Goal: Complete application form: Complete application form

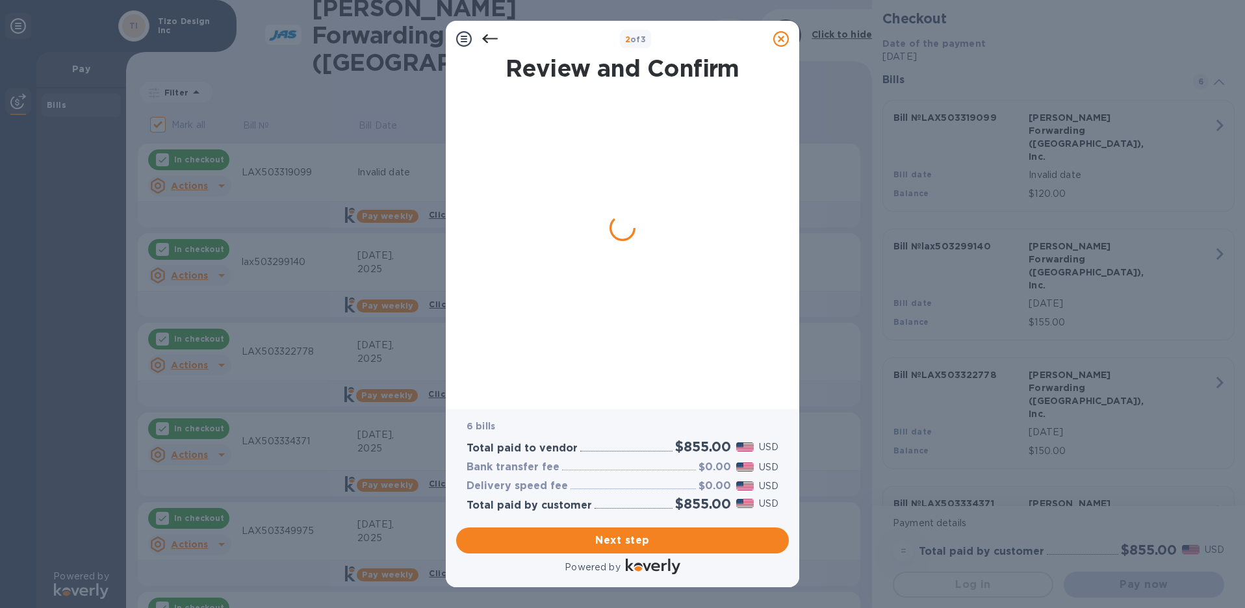
checkbox input "false"
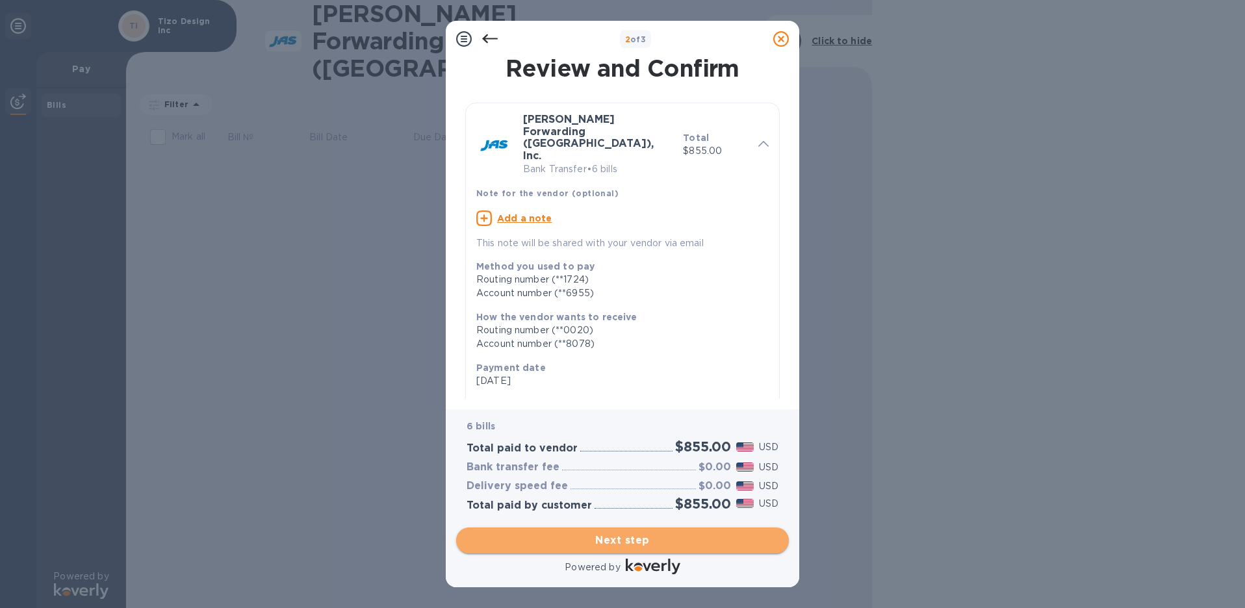
click at [614, 543] on span "Next step" at bounding box center [622, 541] width 312 height 16
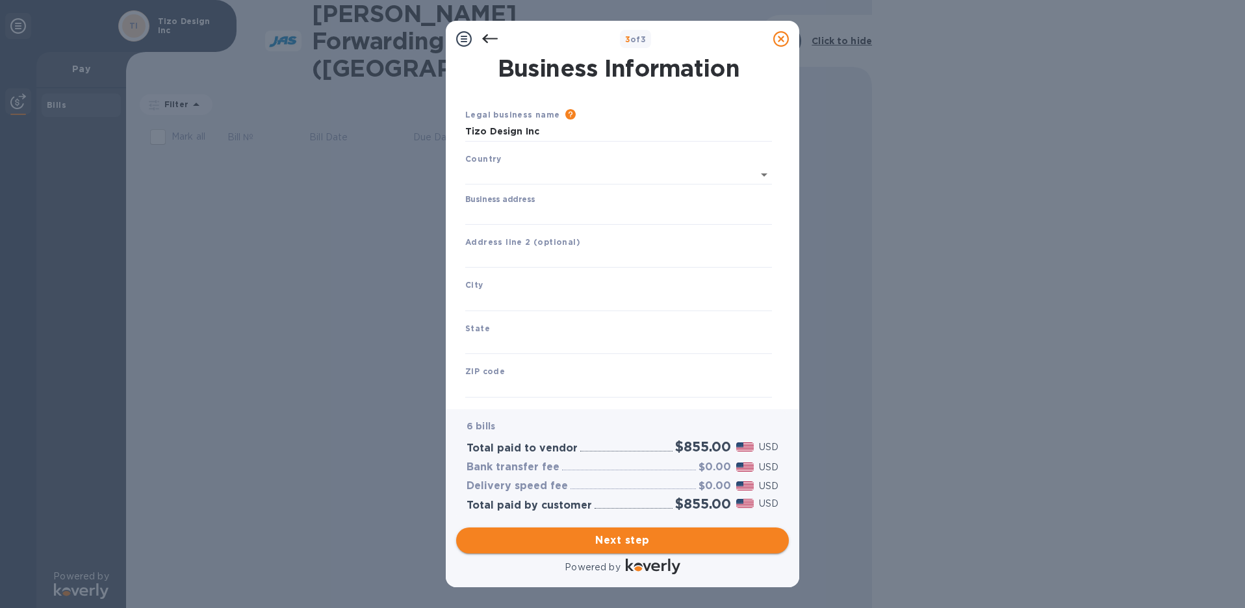
type input "[GEOGRAPHIC_DATA]"
click at [512, 213] on input "Business address" at bounding box center [618, 212] width 307 height 19
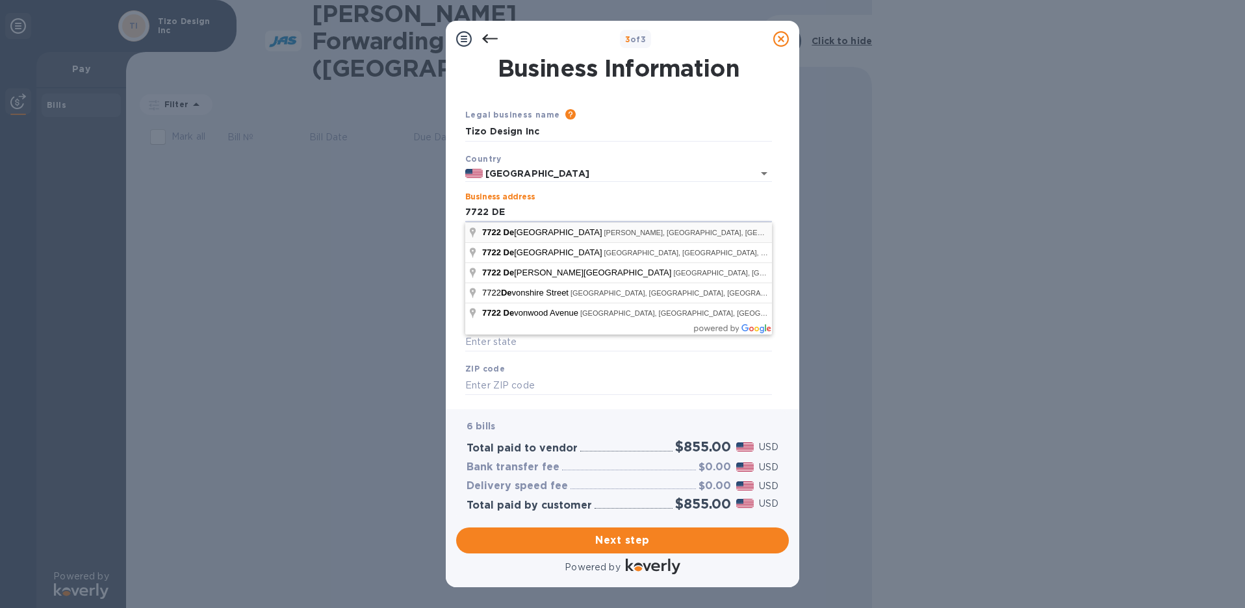
type input "[STREET_ADDRESS][PERSON_NAME]"
type input "[GEOGRAPHIC_DATA]"
type input "CA"
type input "91406"
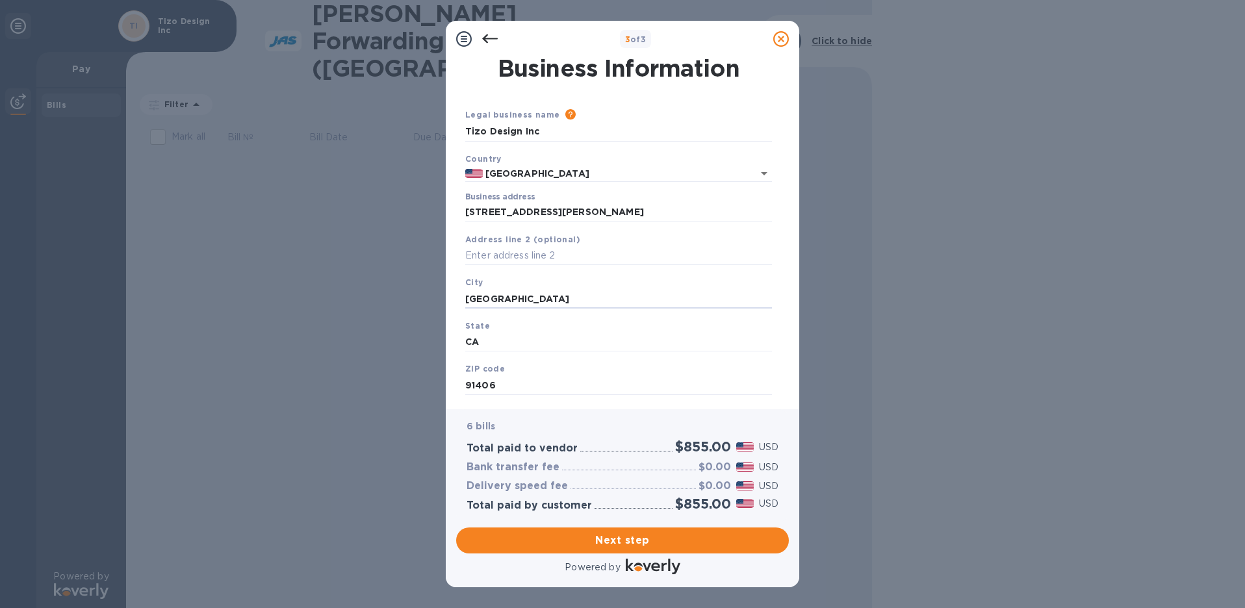
drag, startPoint x: 531, startPoint y: 298, endPoint x: 447, endPoint y: 307, distance: 85.0
click at [447, 307] on div "Business Information Legal business name Please provide the legal name that app…" at bounding box center [622, 233] width 353 height 352
type input "VAN NUYS"
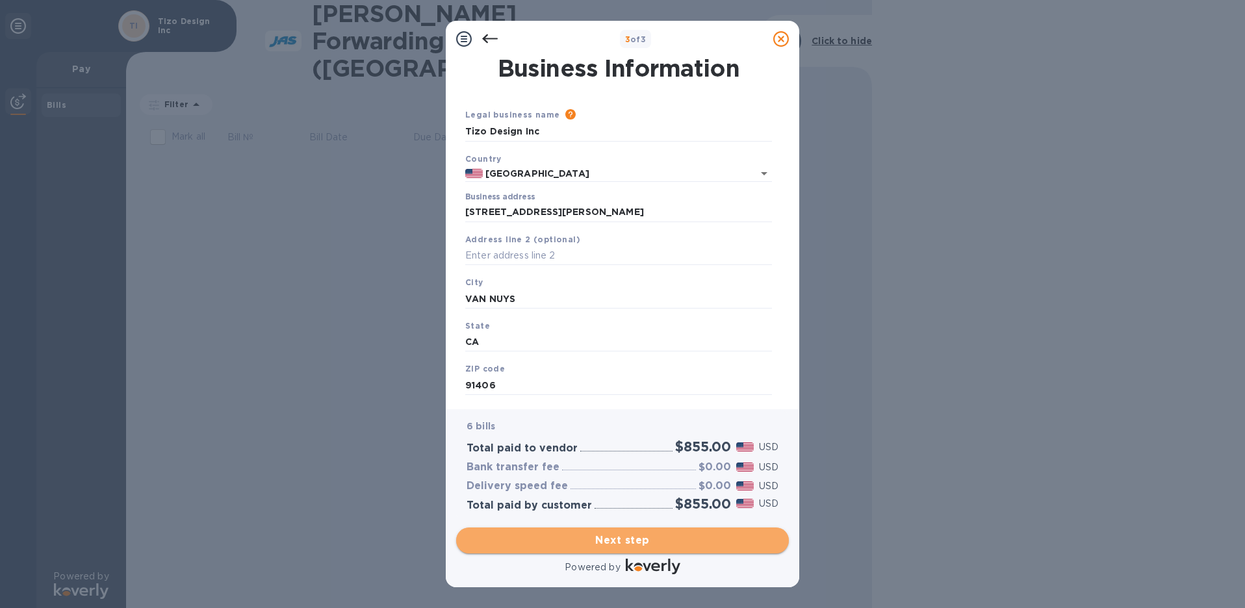
click at [611, 539] on span "Next step" at bounding box center [622, 541] width 312 height 16
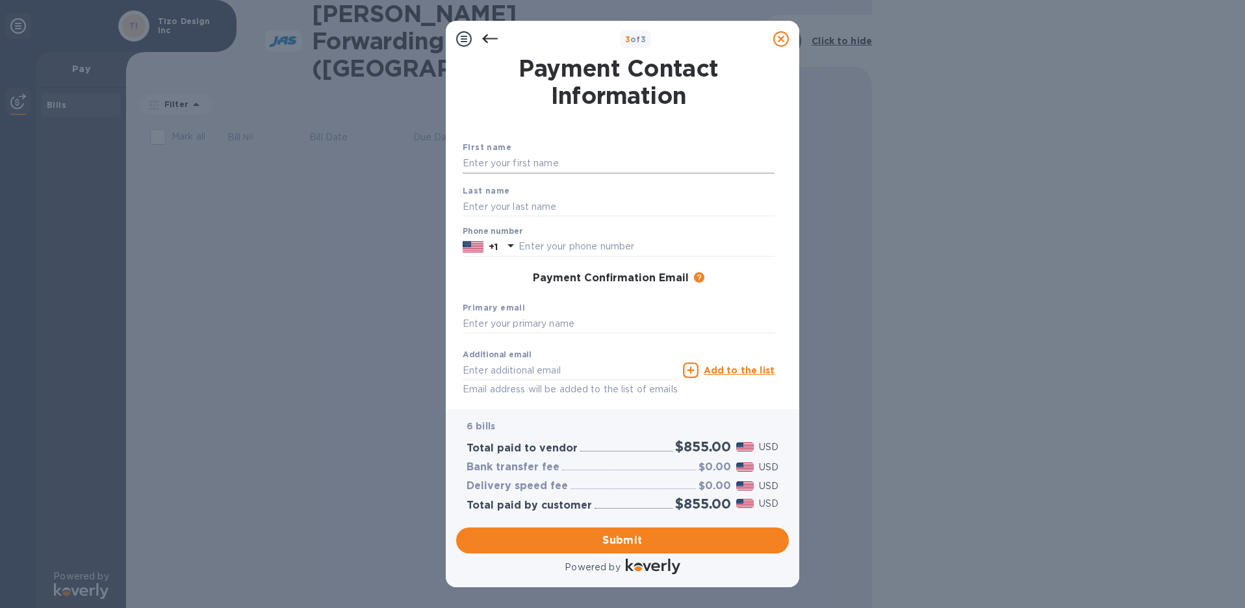
click at [519, 162] on input "text" at bounding box center [619, 163] width 312 height 19
type input "[PERSON_NAME]"
type input "8189016262"
type input "[EMAIL_ADDRESS][DOMAIN_NAME]"
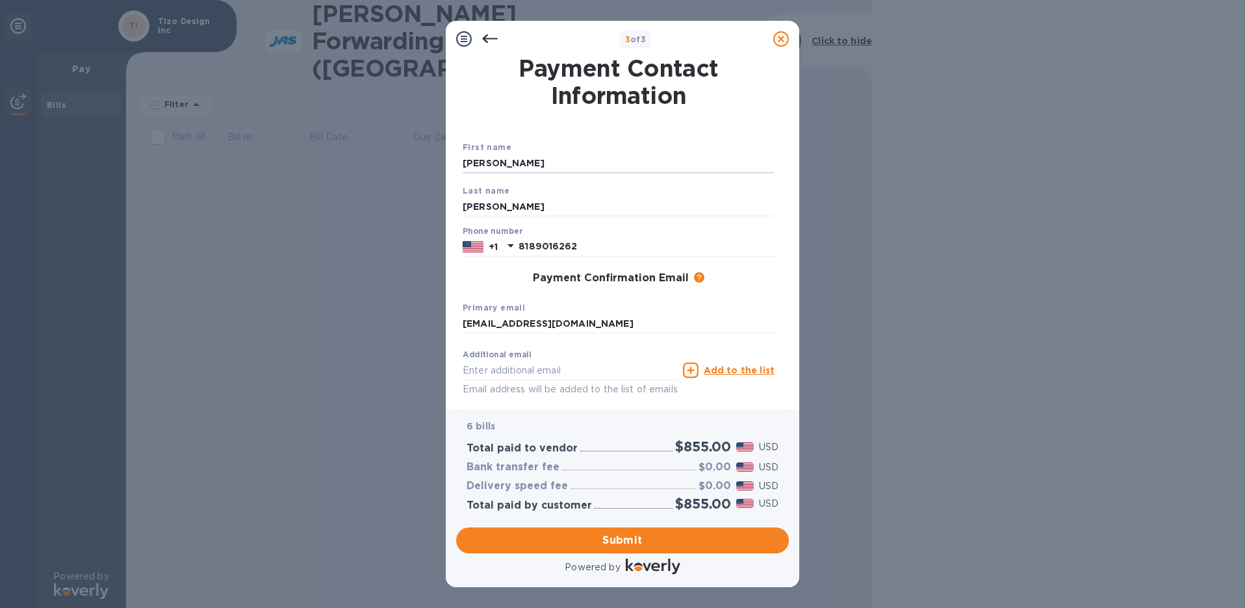
type input "[EMAIL_ADDRESS][DOMAIN_NAME]"
click at [633, 540] on span "Submit" at bounding box center [622, 541] width 312 height 16
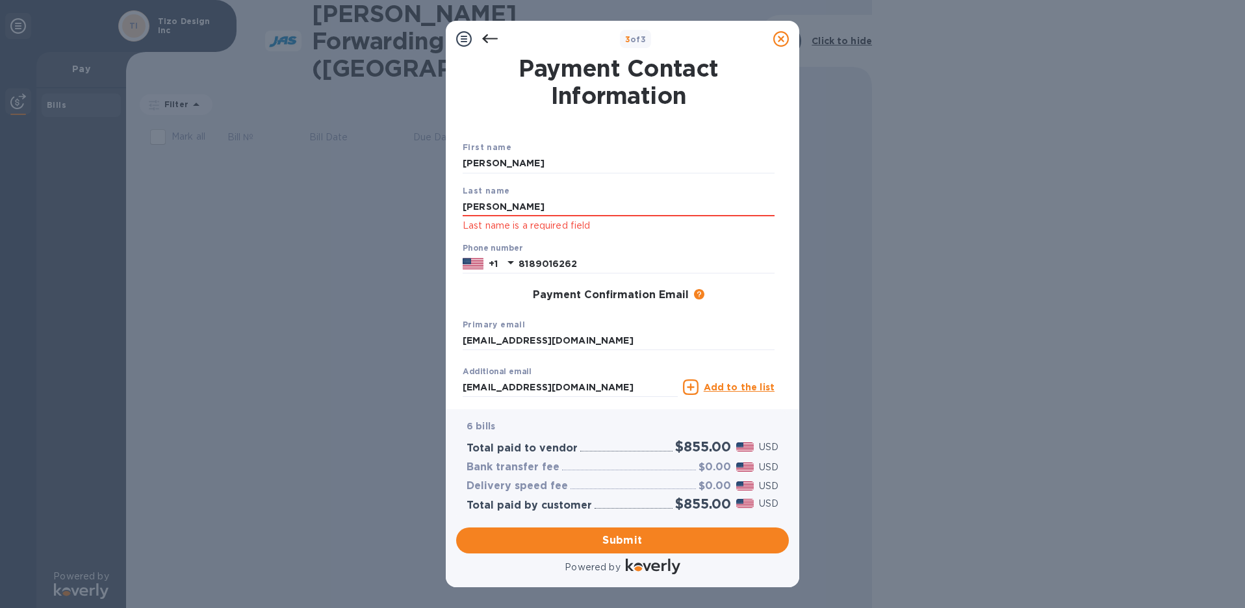
drag, startPoint x: 503, startPoint y: 207, endPoint x: 442, endPoint y: 206, distance: 61.1
click at [441, 207] on div "3 of 3 Payment Contact Information First name [PERSON_NAME] name [PERSON_NAME] …" at bounding box center [622, 304] width 1245 height 608
type input "c"
type input "[PERSON_NAME]"
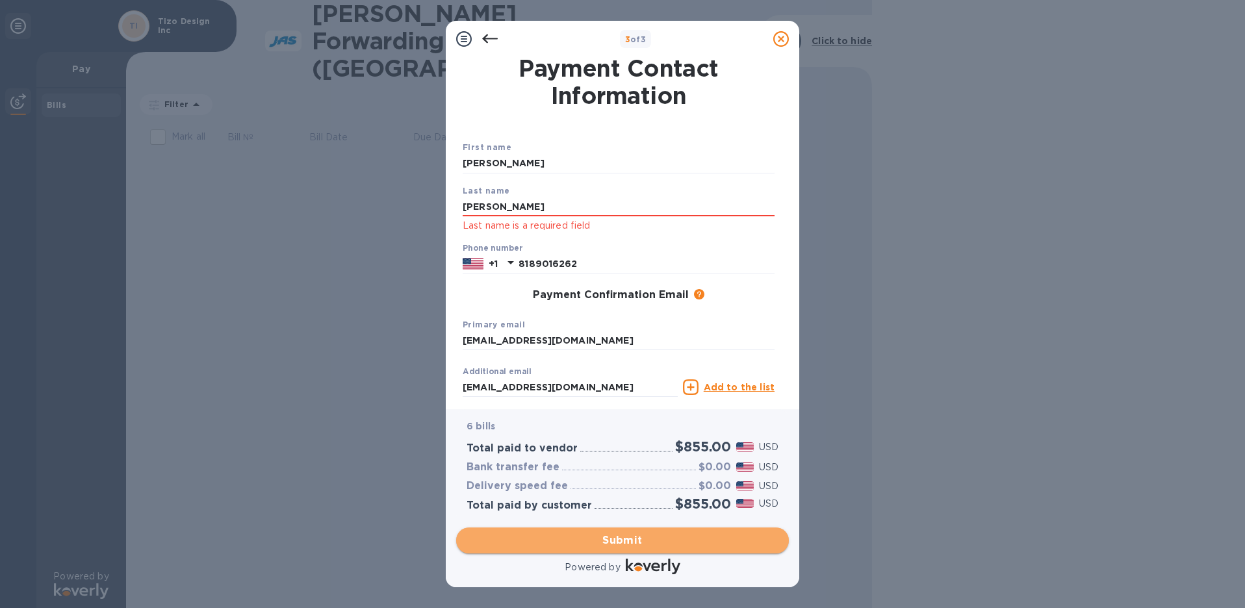
click at [631, 535] on span "Submit" at bounding box center [622, 541] width 312 height 16
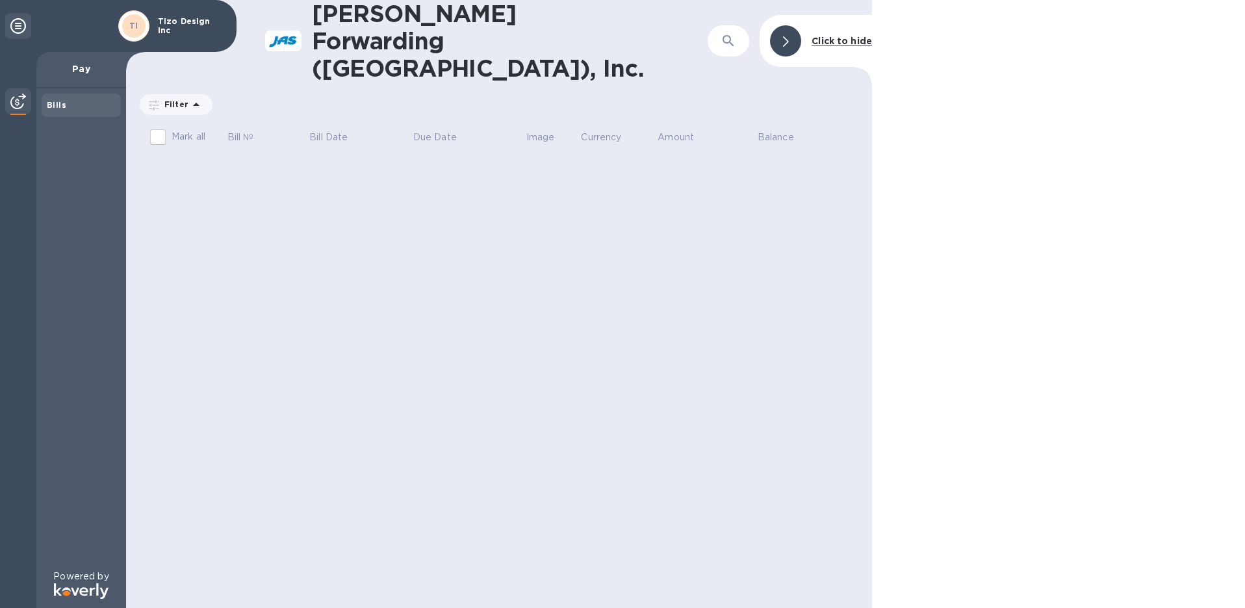
drag, startPoint x: 1215, startPoint y: 0, endPoint x: 956, endPoint y: 592, distance: 645.9
click at [956, 592] on div at bounding box center [1058, 304] width 373 height 608
